Goal: Task Accomplishment & Management: Use online tool/utility

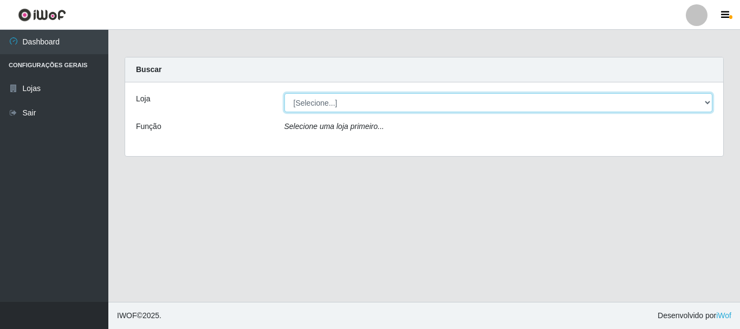
click at [310, 103] on select "[Selecione...] [GEOGRAPHIC_DATA] [GEOGRAPHIC_DATA]" at bounding box center [499, 102] width 429 height 19
select select "64"
click at [285, 93] on select "[Selecione...] [GEOGRAPHIC_DATA] [GEOGRAPHIC_DATA]" at bounding box center [499, 102] width 429 height 19
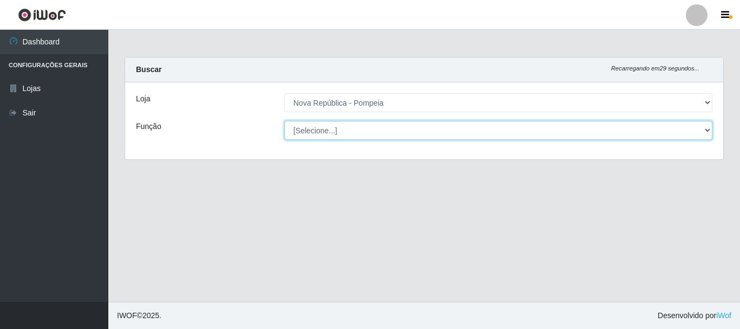
click at [318, 126] on select "[Selecione...] Balconista Operador de Caixa Recepcionista Repositor" at bounding box center [499, 130] width 429 height 19
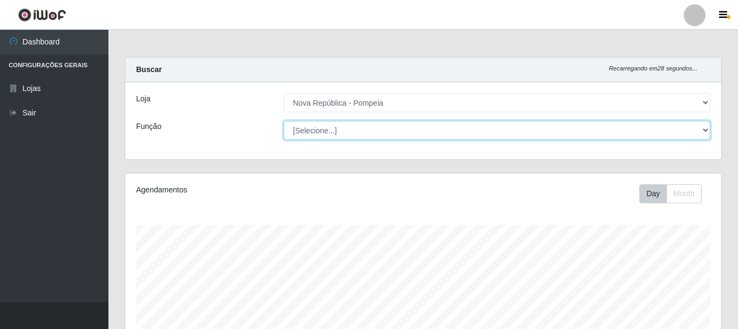
scroll to position [225, 596]
select select "22"
click at [283, 121] on select "[Selecione...] Balconista Operador de Caixa Recepcionista Repositor" at bounding box center [496, 130] width 427 height 19
click at [339, 128] on select "[Selecione...] Balconista Operador de Caixa Recepcionista Repositor" at bounding box center [496, 130] width 427 height 19
click at [283, 121] on select "[Selecione...] Balconista Operador de Caixa Recepcionista Repositor" at bounding box center [496, 130] width 427 height 19
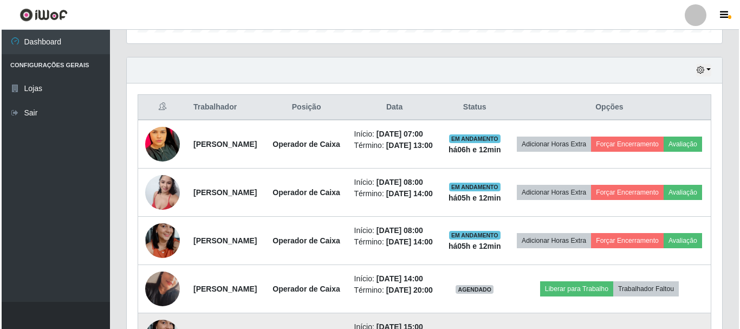
scroll to position [374, 0]
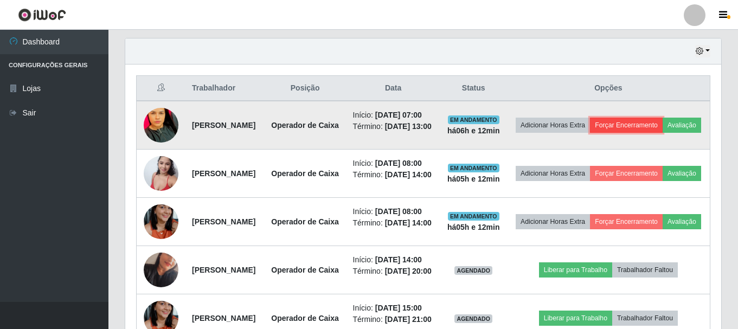
click at [662, 127] on button "Forçar Encerramento" at bounding box center [626, 125] width 73 height 15
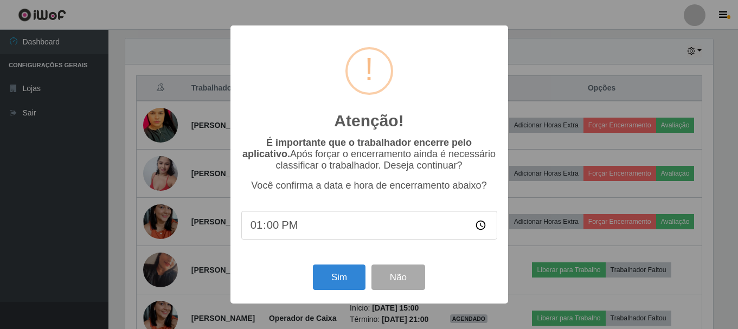
scroll to position [225, 590]
click at [338, 278] on button "Sim" at bounding box center [340, 276] width 53 height 25
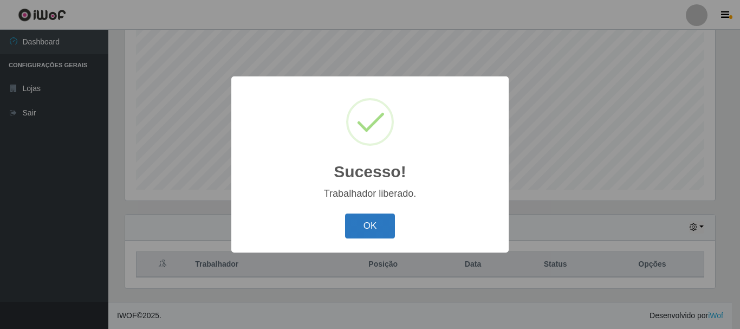
click at [372, 232] on button "OK" at bounding box center [370, 226] width 50 height 25
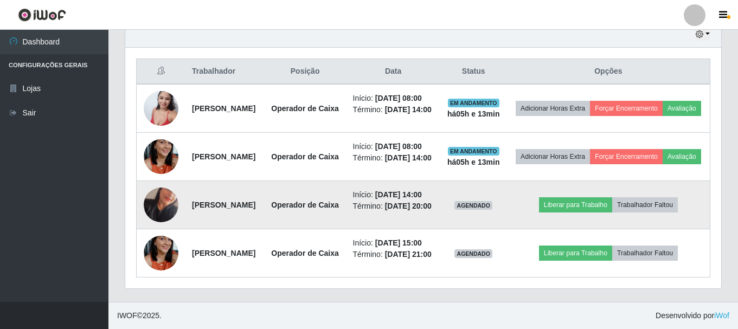
scroll to position [415, 0]
